Goal: Find contact information: Find contact information

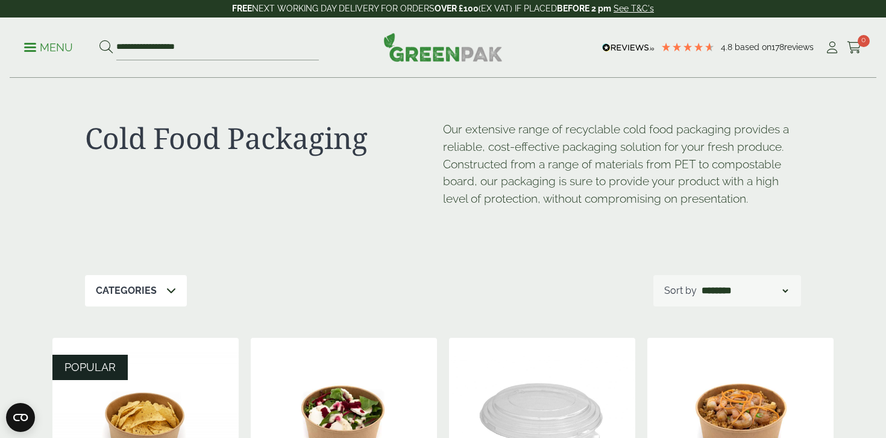
click at [54, 48] on p "Menu" at bounding box center [48, 47] width 49 height 14
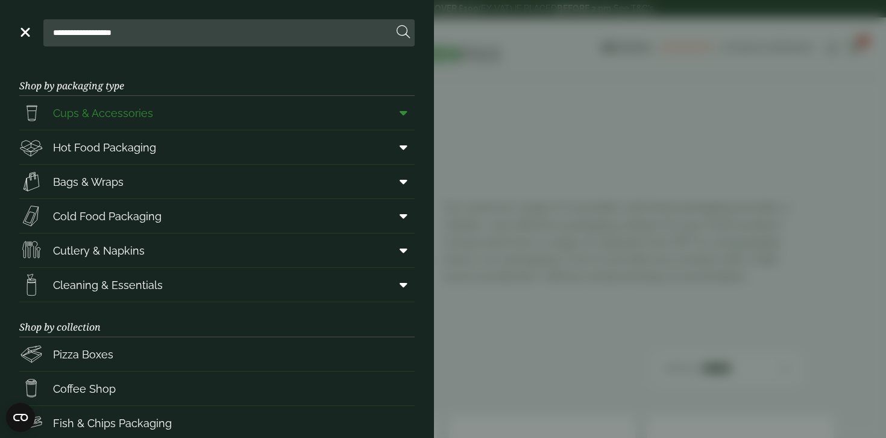
click at [403, 112] on icon at bounding box center [404, 113] width 8 height 12
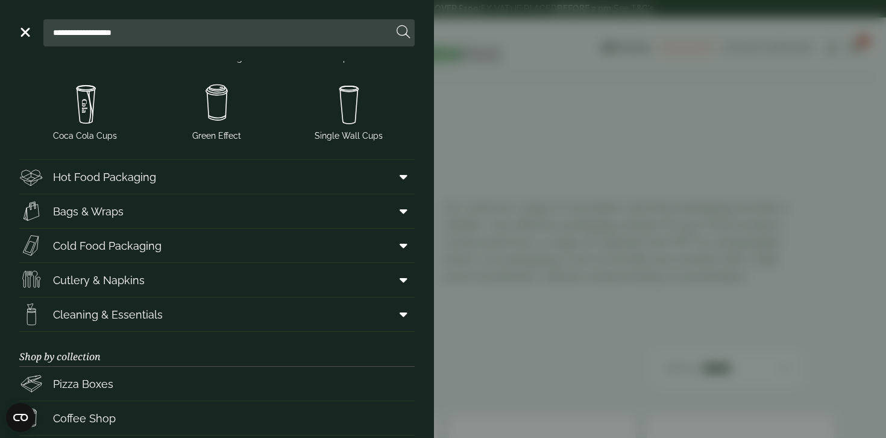
scroll to position [293, 0]
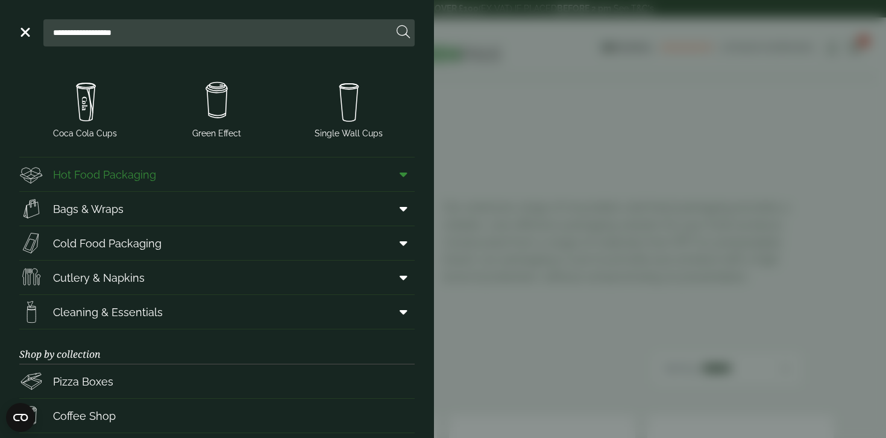
click at [399, 177] on span at bounding box center [400, 174] width 27 height 23
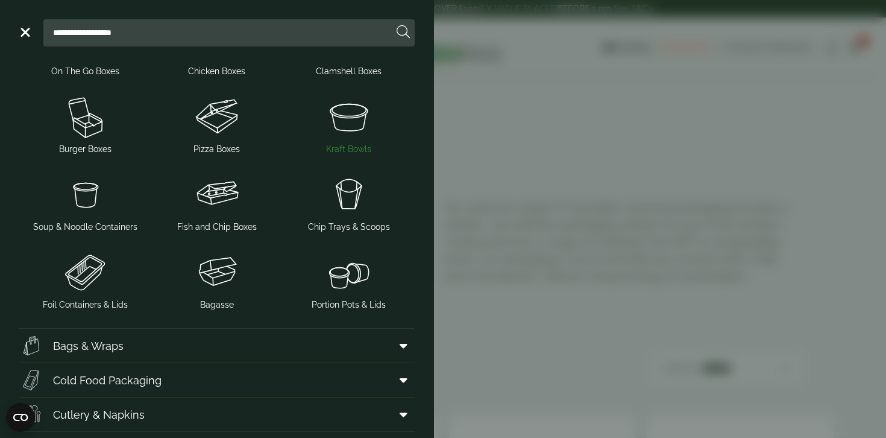
scroll to position [562, 0]
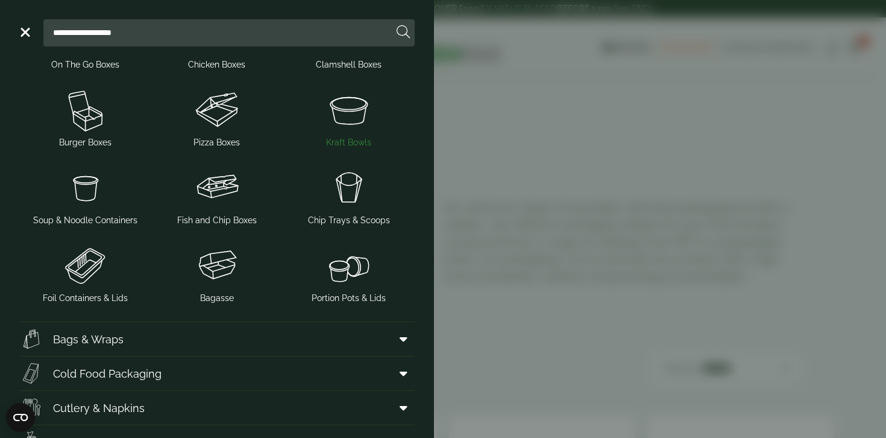
click at [349, 122] on img at bounding box center [348, 110] width 122 height 48
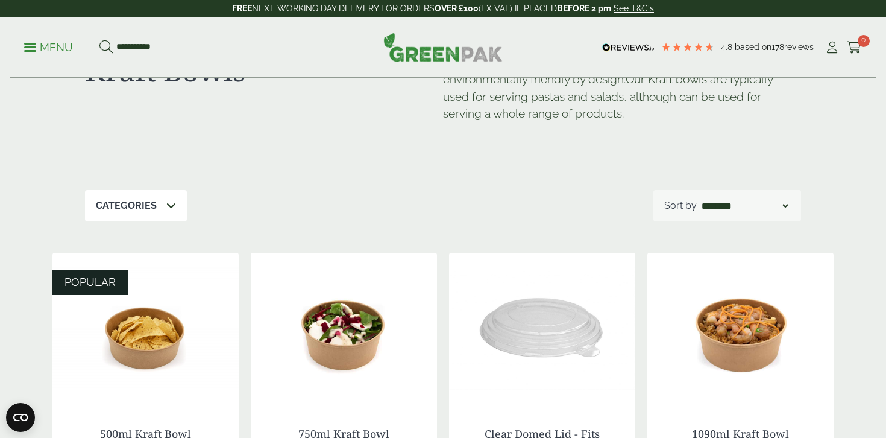
scroll to position [66, 0]
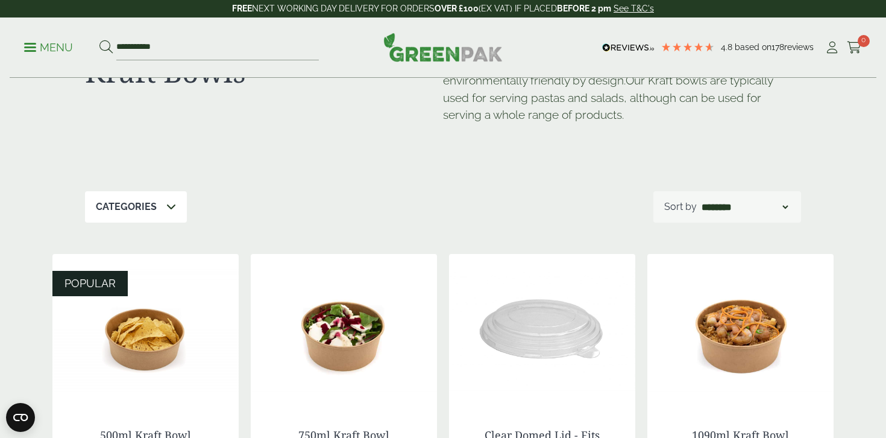
click at [49, 45] on p "Menu" at bounding box center [48, 47] width 49 height 14
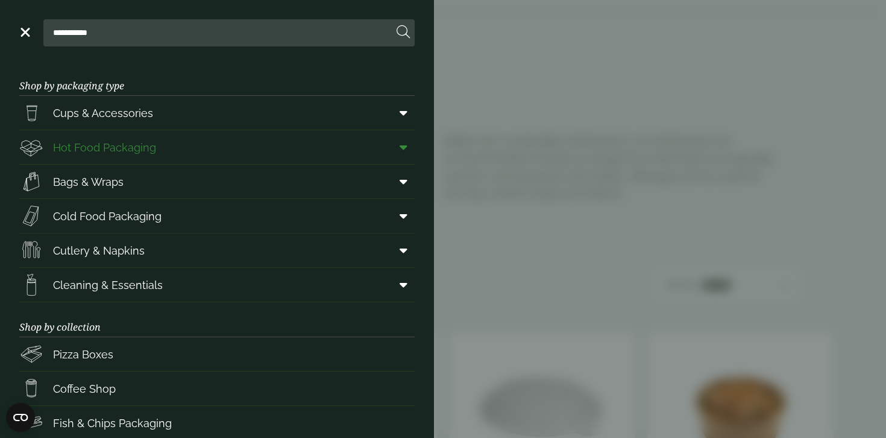
click at [404, 146] on icon at bounding box center [404, 147] width 8 height 12
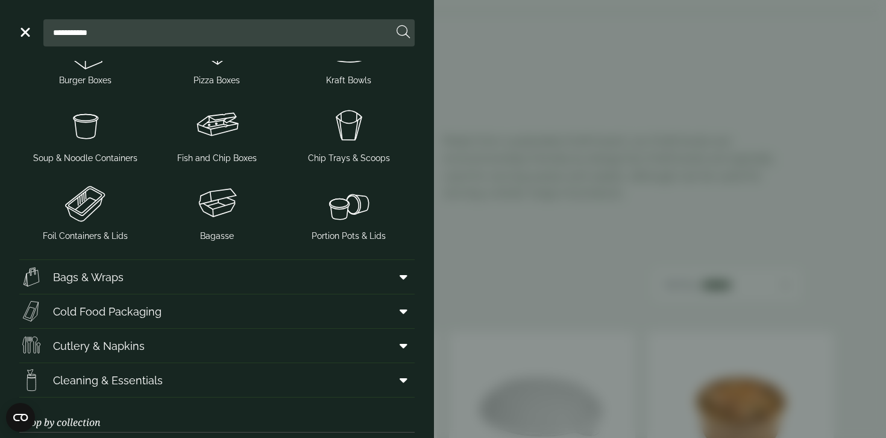
scroll to position [304, 0]
click at [350, 209] on img at bounding box center [348, 202] width 122 height 48
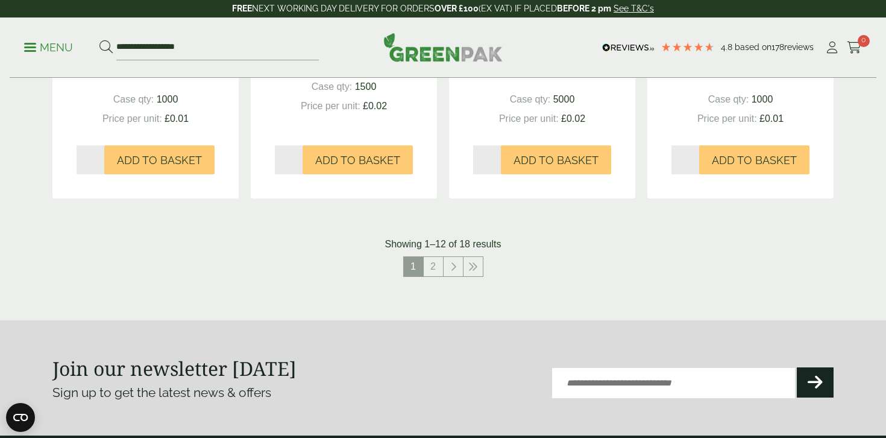
scroll to position [1325, 0]
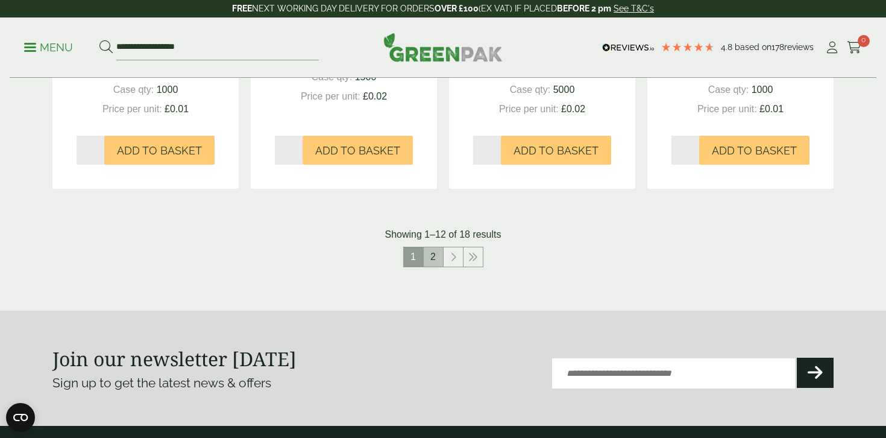
click at [436, 256] on link "2" at bounding box center [433, 256] width 19 height 19
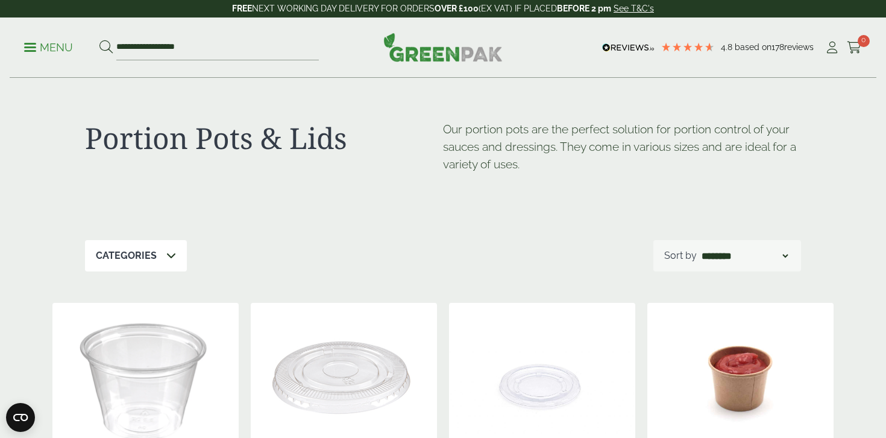
click at [48, 46] on p "Menu" at bounding box center [48, 47] width 49 height 14
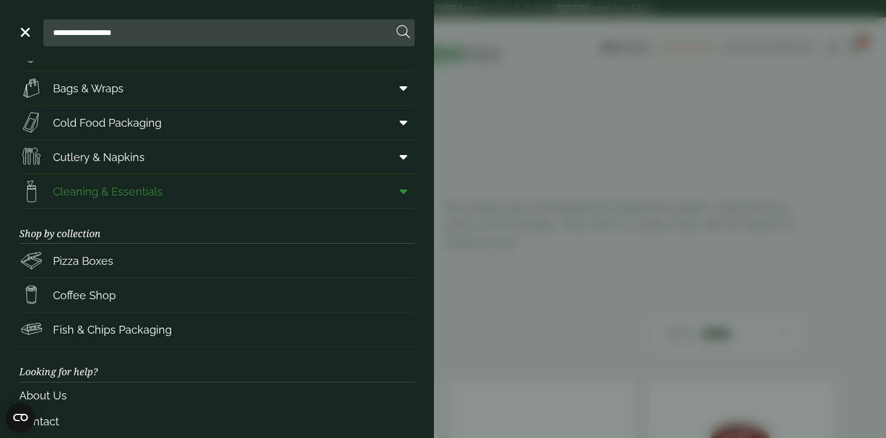
scroll to position [160, 0]
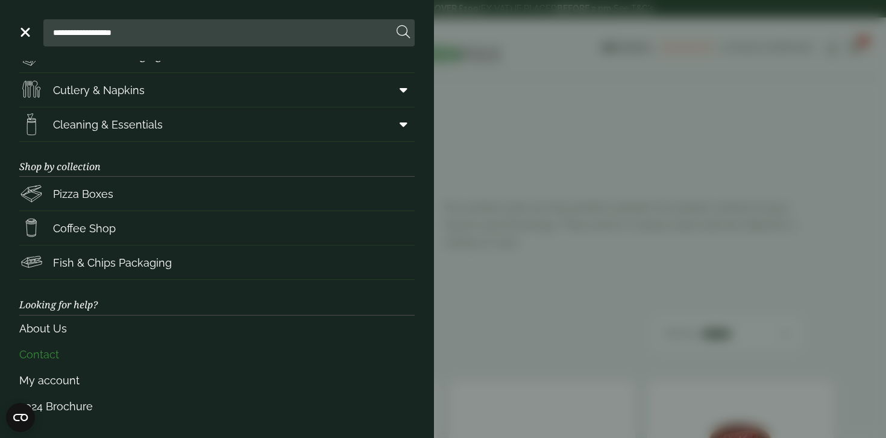
click at [39, 357] on link "Contact" at bounding box center [216, 354] width 395 height 26
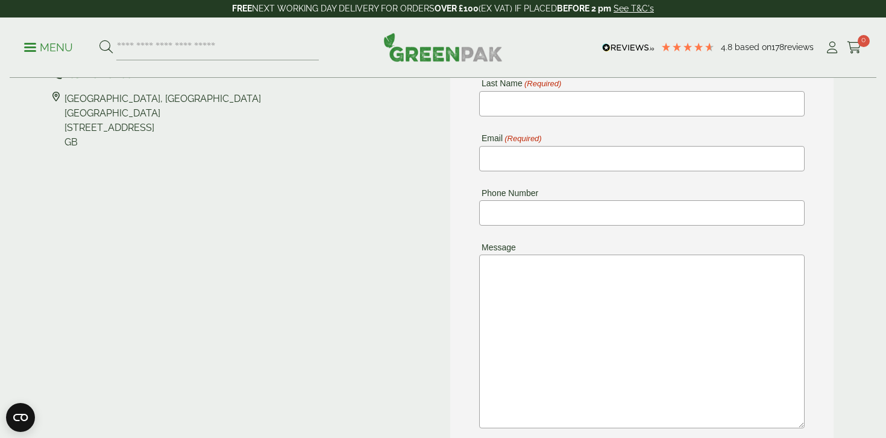
scroll to position [224, 0]
click at [523, 286] on textarea "Message" at bounding box center [641, 343] width 325 height 174
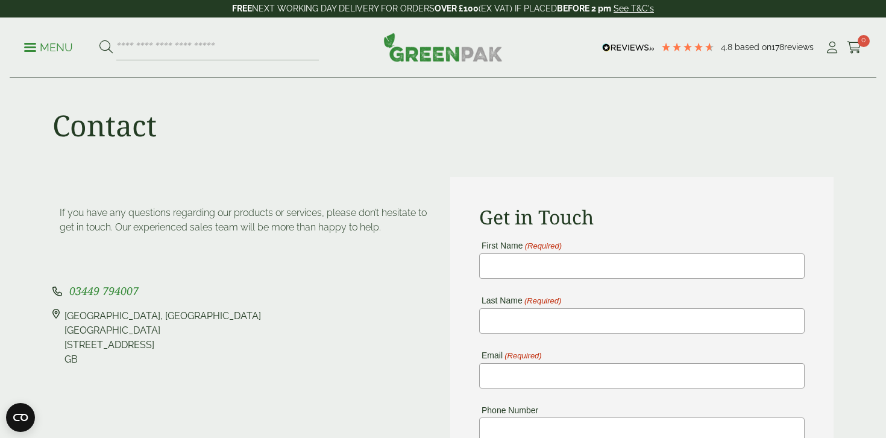
scroll to position [0, 0]
